Goal: Find specific page/section: Find specific page/section

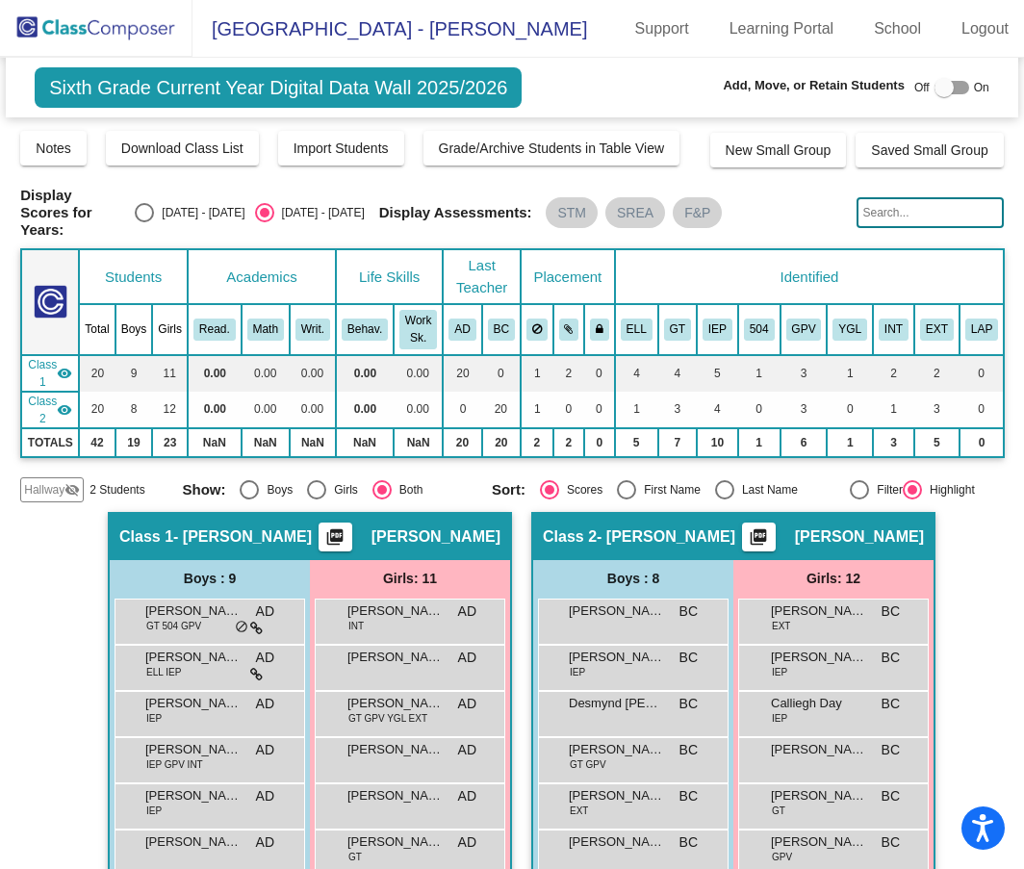
scroll to position [289, 0]
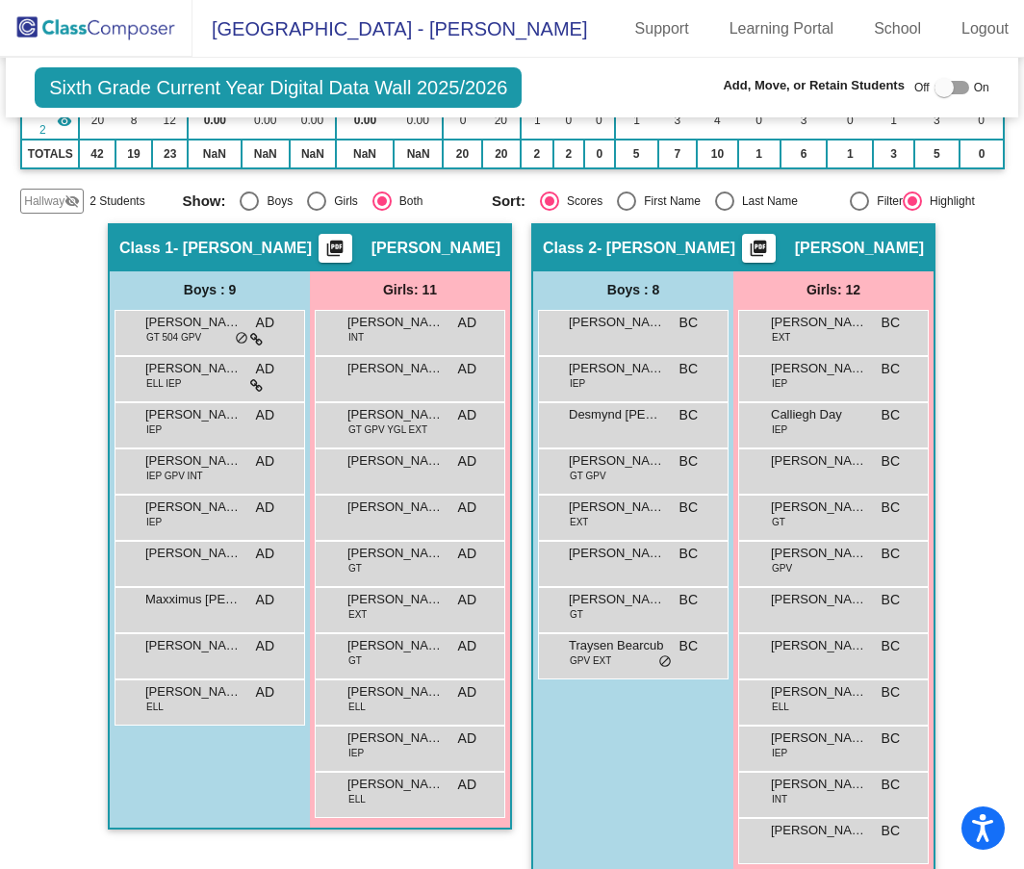
click at [93, 31] on img at bounding box center [96, 28] width 192 height 57
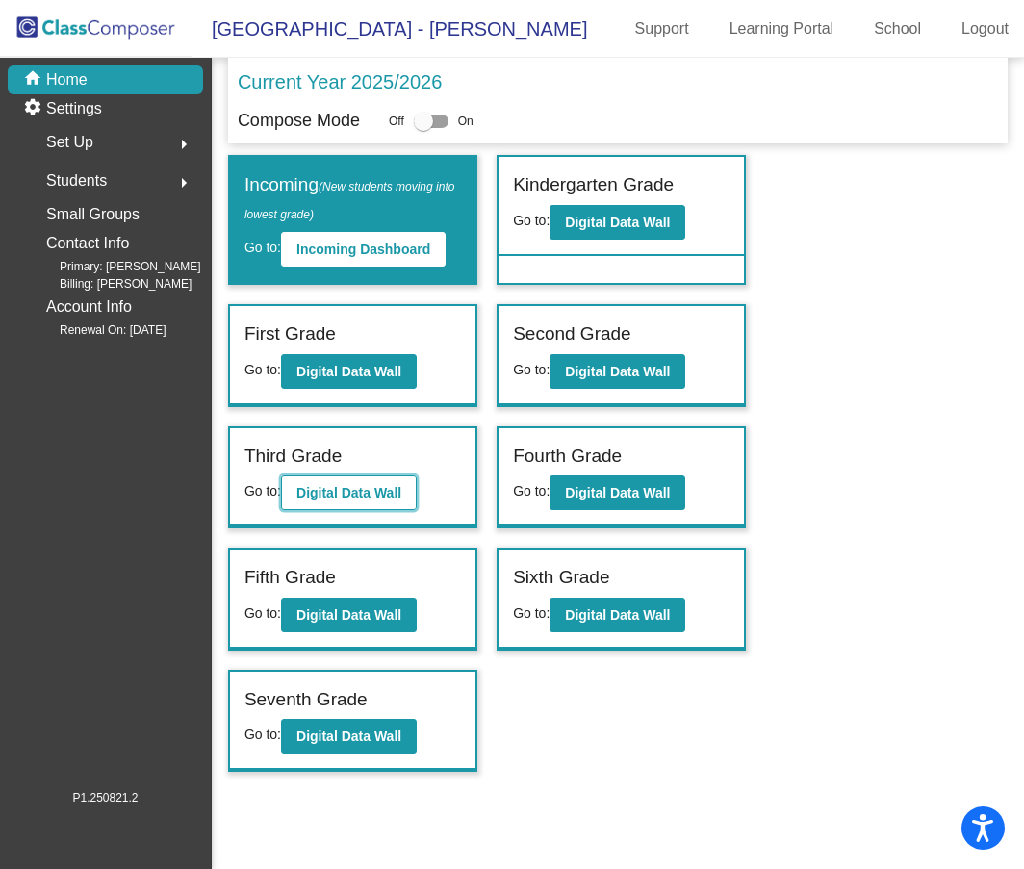
click at [341, 490] on b "Digital Data Wall" at bounding box center [348, 492] width 105 height 15
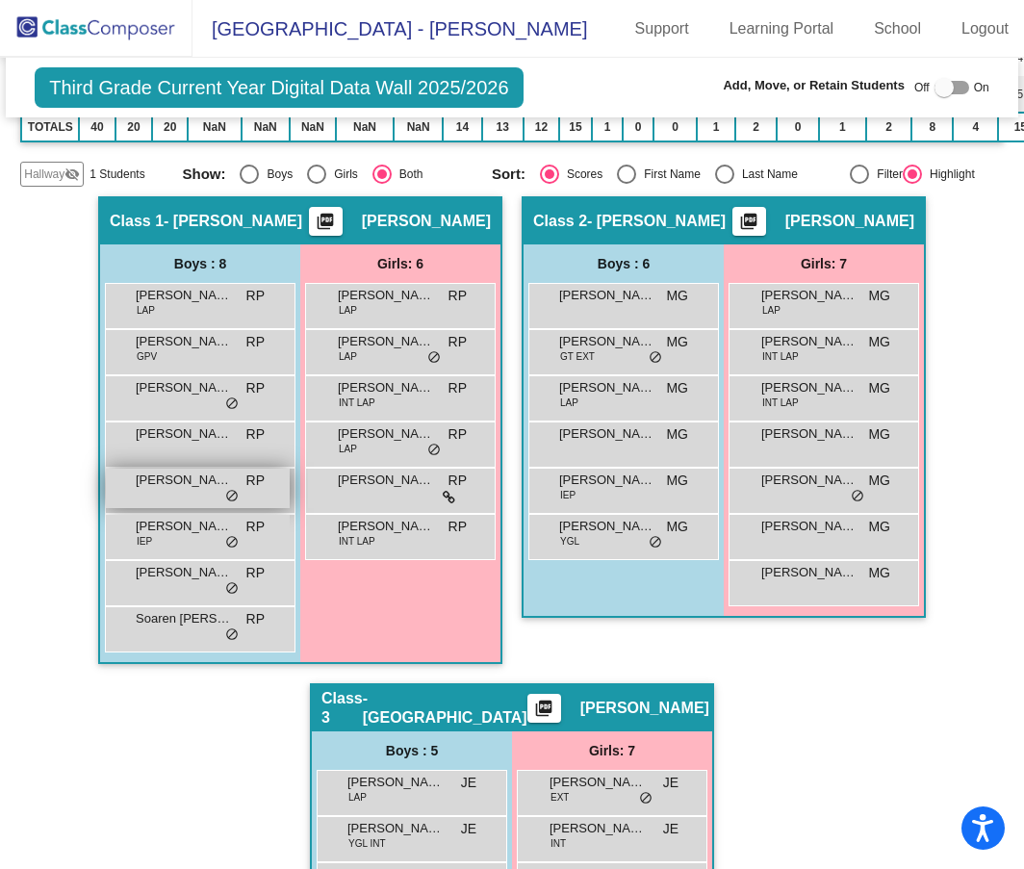
scroll to position [289, 0]
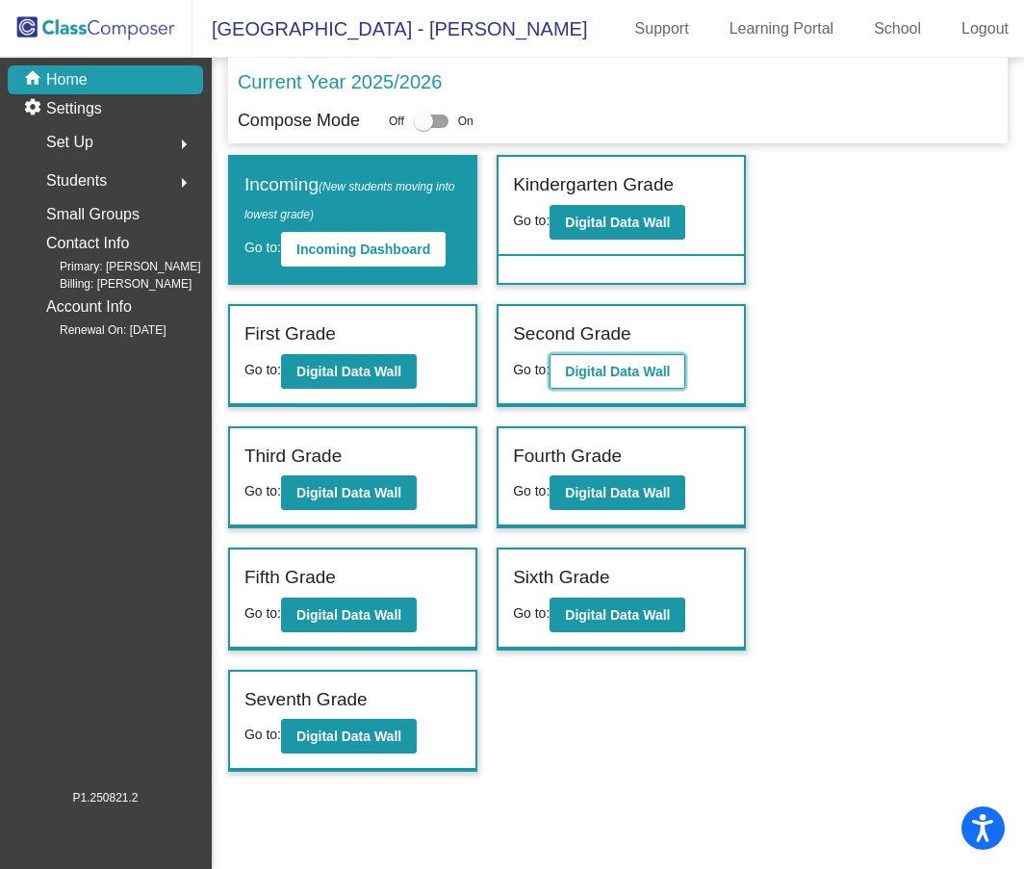
click at [615, 369] on b "Digital Data Wall" at bounding box center [617, 371] width 105 height 15
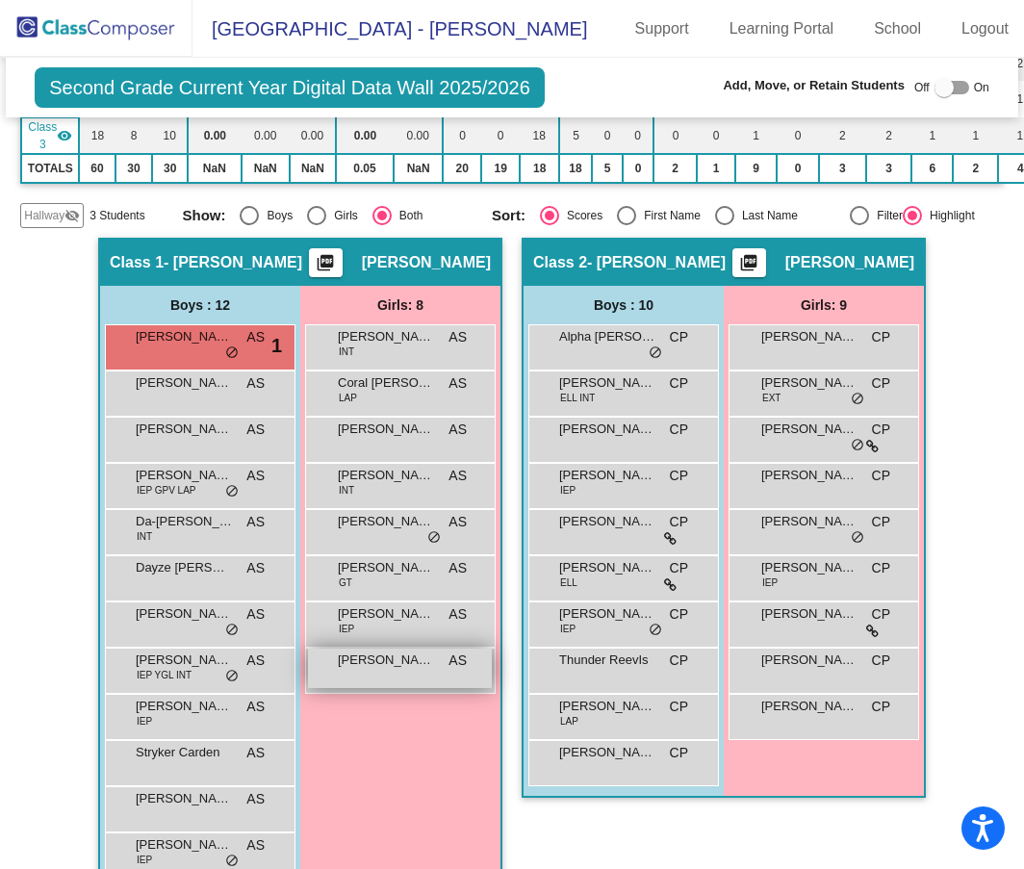
scroll to position [385, 0]
